Goal: Register for event/course

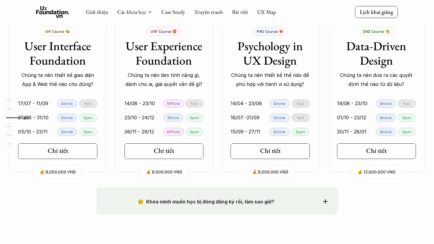
scroll to position [600, 0]
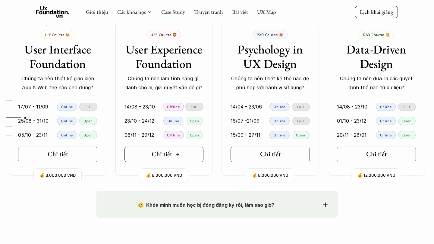
click at [193, 155] on link "Chi tiết" at bounding box center [163, 155] width 79 height 16
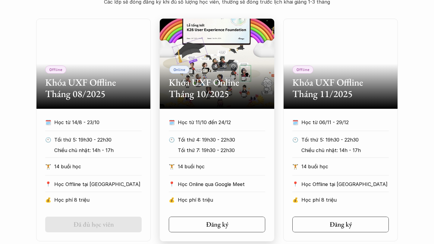
scroll to position [284, 0]
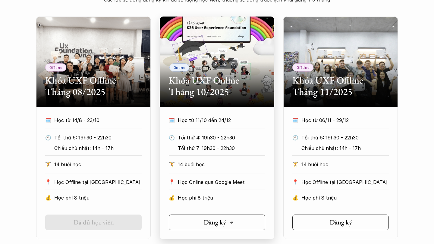
click at [250, 222] on link "Đăng ký" at bounding box center [217, 223] width 96 height 16
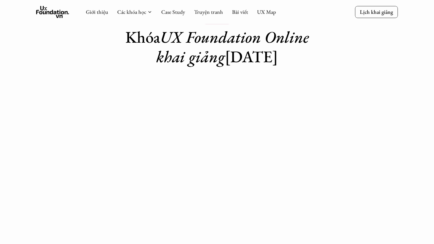
scroll to position [28, 0]
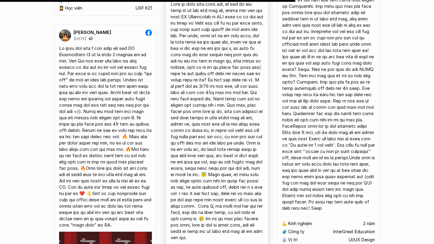
scroll to position [4416, 0]
